Goal: Information Seeking & Learning: Learn about a topic

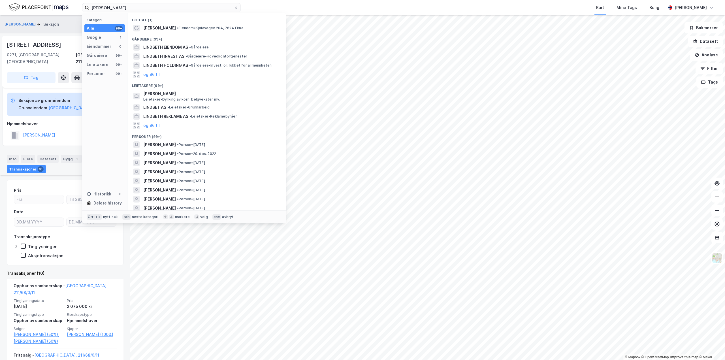
scroll to position [85, 0]
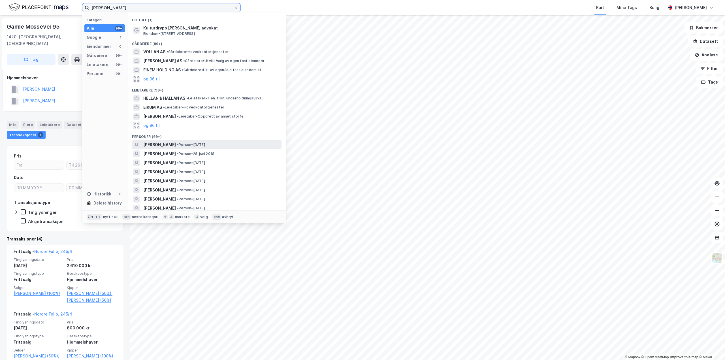
type input "[PERSON_NAME]"
click at [170, 145] on span "[PERSON_NAME]" at bounding box center [159, 144] width 33 height 7
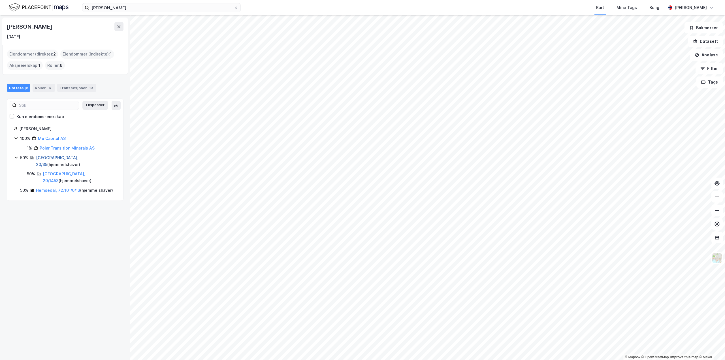
click at [48, 158] on link "[GEOGRAPHIC_DATA], 20/35" at bounding box center [57, 161] width 43 height 12
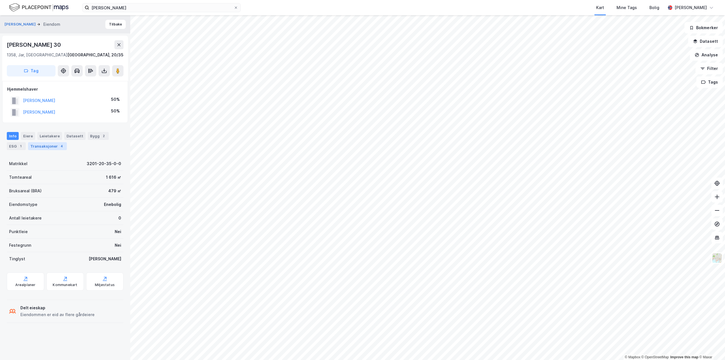
click at [47, 145] on div "Transaksjoner 4" at bounding box center [47, 146] width 39 height 8
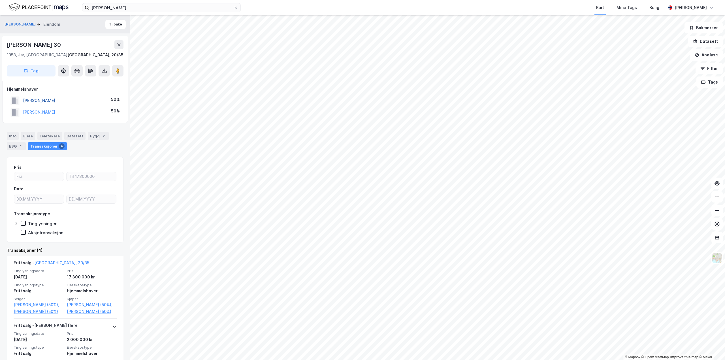
click at [0, 0] on button "[PERSON_NAME]" at bounding box center [0, 0] width 0 height 0
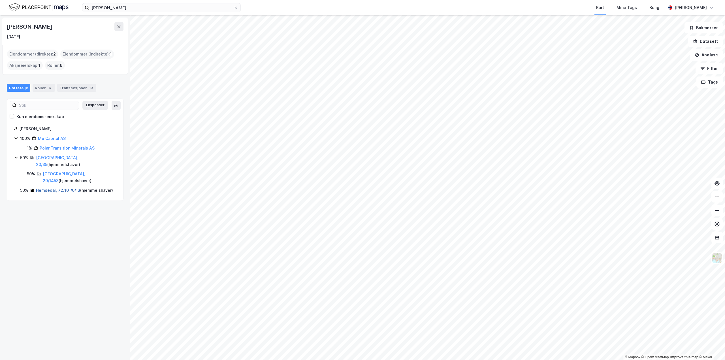
click at [50, 188] on link "Hemsedal, 72/101/0/13" at bounding box center [58, 190] width 44 height 5
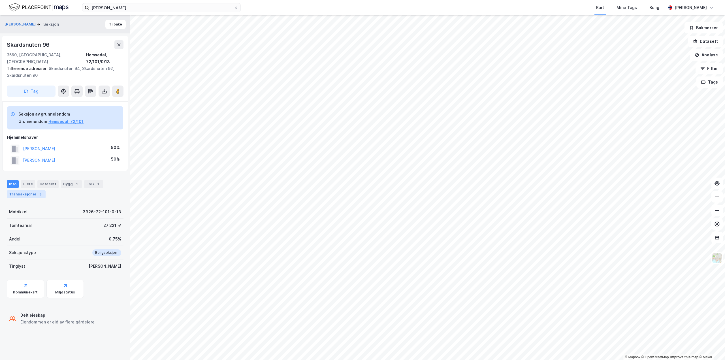
click at [30, 190] on div "Transaksjoner 5" at bounding box center [26, 194] width 39 height 8
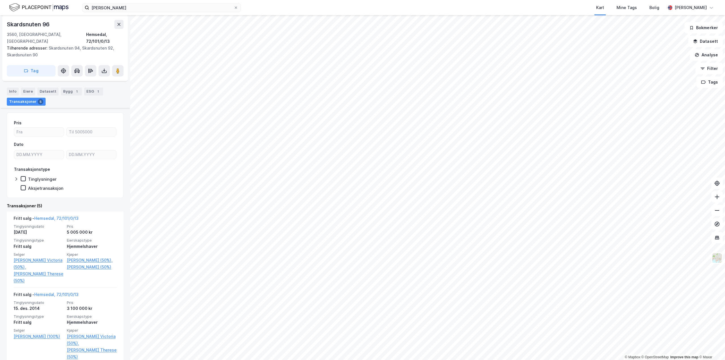
scroll to position [113, 0]
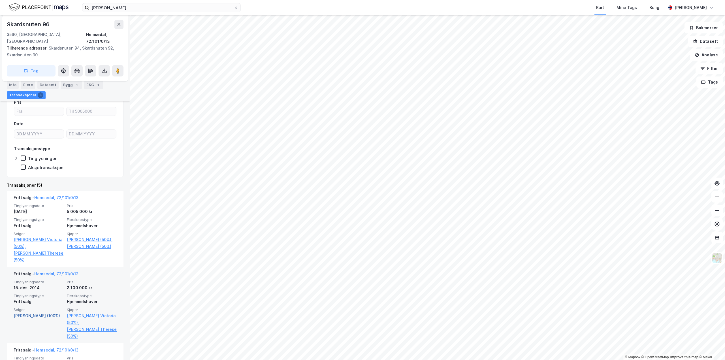
click at [29, 313] on link "[PERSON_NAME] (100%)" at bounding box center [39, 316] width 50 height 7
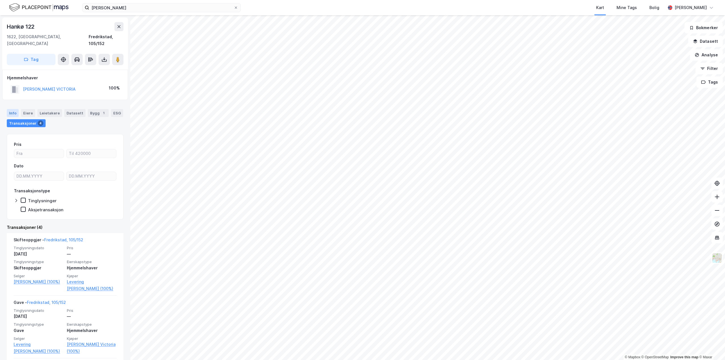
click at [12, 109] on div "Info" at bounding box center [13, 113] width 12 height 8
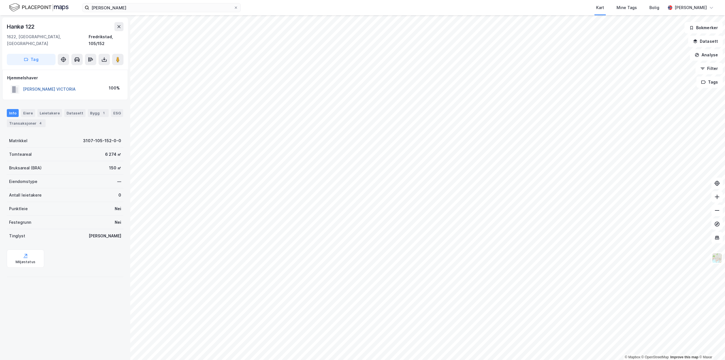
click at [0, 0] on button "[PERSON_NAME] VICTORIA" at bounding box center [0, 0] width 0 height 0
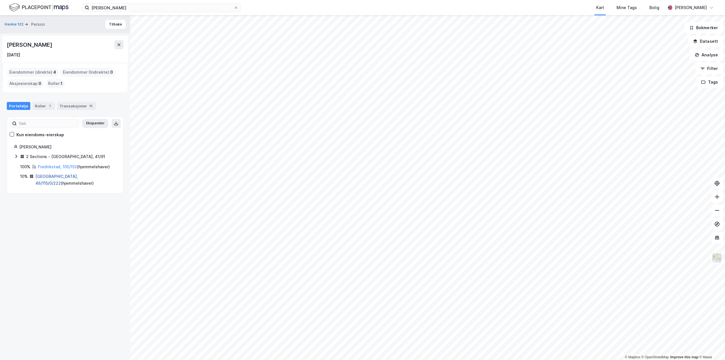
click at [50, 175] on link "[GEOGRAPHIC_DATA], 46/115/0/222" at bounding box center [56, 180] width 43 height 12
click at [33, 156] on div "2 Sections - [GEOGRAPHIC_DATA], 41/91" at bounding box center [65, 156] width 79 height 7
click at [52, 166] on link "[GEOGRAPHIC_DATA], 41/91/0/1" at bounding box center [64, 170] width 43 height 12
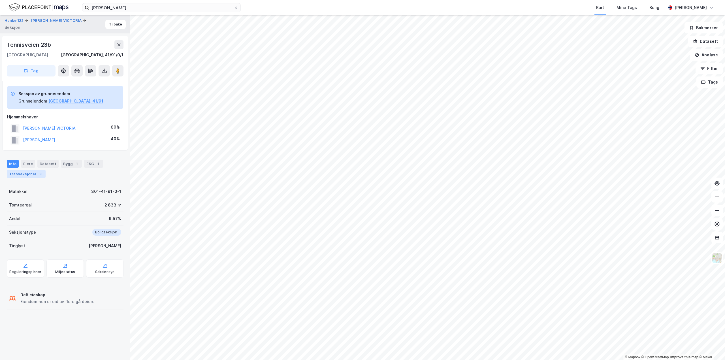
click at [24, 170] on div "Transaksjoner 3" at bounding box center [26, 174] width 39 height 8
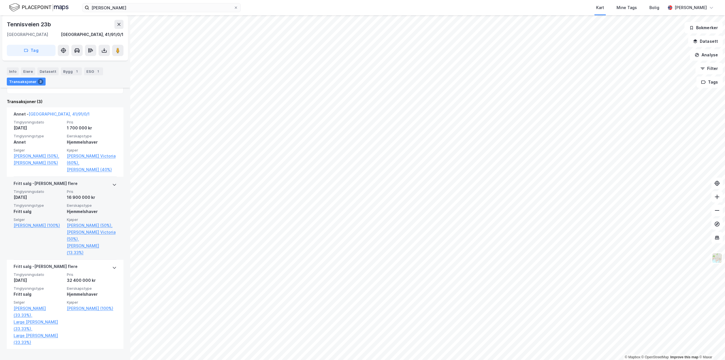
scroll to position [179, 0]
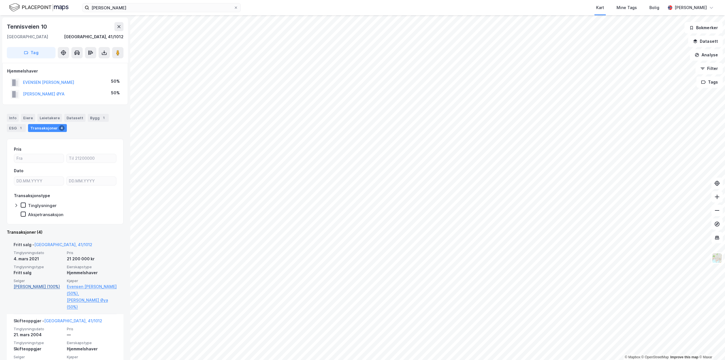
click at [41, 287] on link "[PERSON_NAME] (100%)" at bounding box center [39, 286] width 50 height 7
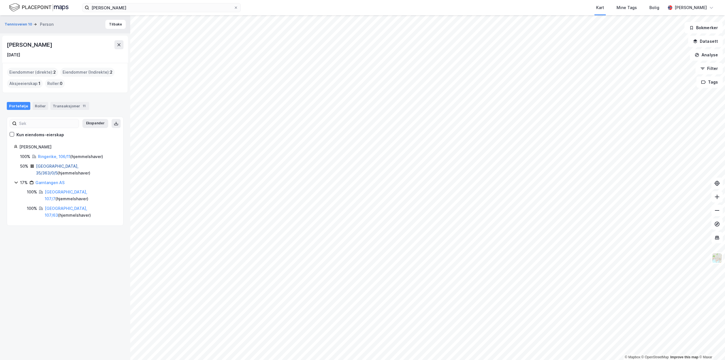
click at [53, 166] on link "[GEOGRAPHIC_DATA], 35/363/0/5" at bounding box center [57, 170] width 43 height 12
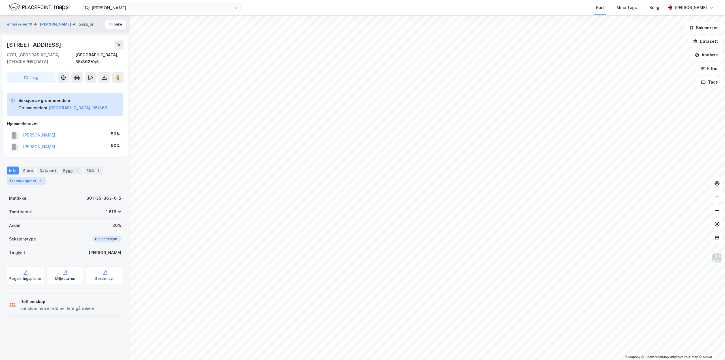
click at [25, 177] on div "Transaksjoner 4" at bounding box center [26, 181] width 39 height 8
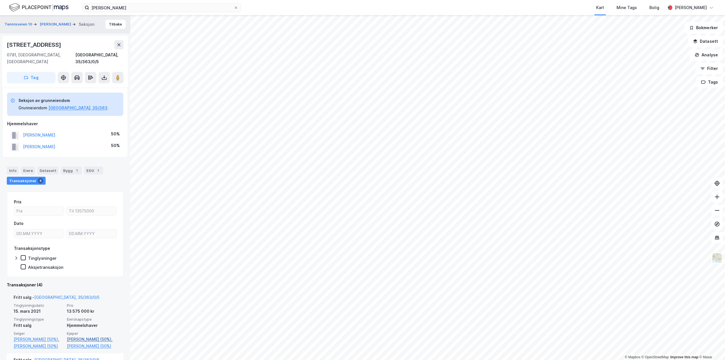
click at [90, 336] on link "[PERSON_NAME] (50%)," at bounding box center [92, 339] width 50 height 7
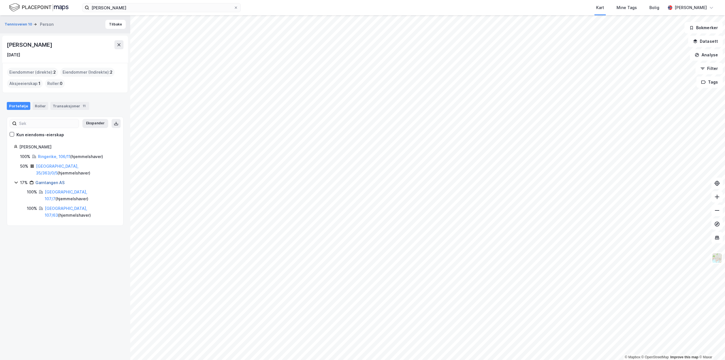
click at [53, 180] on link "Garntangen AS" at bounding box center [49, 182] width 29 height 5
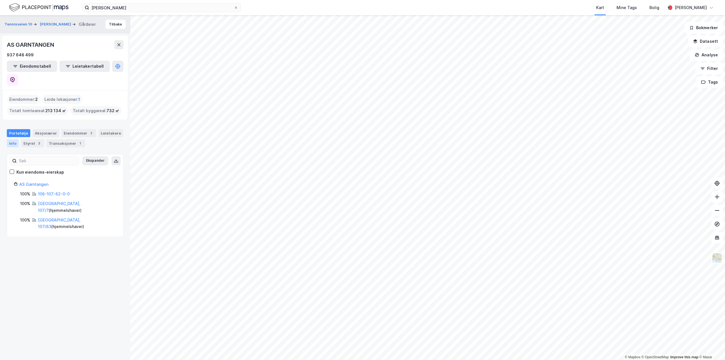
click at [10, 139] on div "Info" at bounding box center [13, 143] width 12 height 8
